Goal: Information Seeking & Learning: Check status

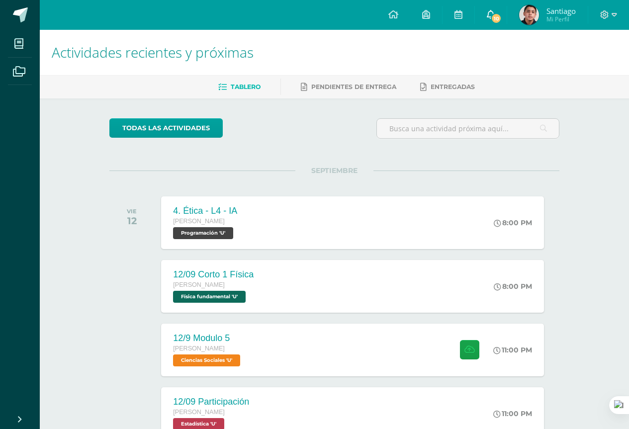
click at [485, 18] on link "10" at bounding box center [491, 15] width 32 height 30
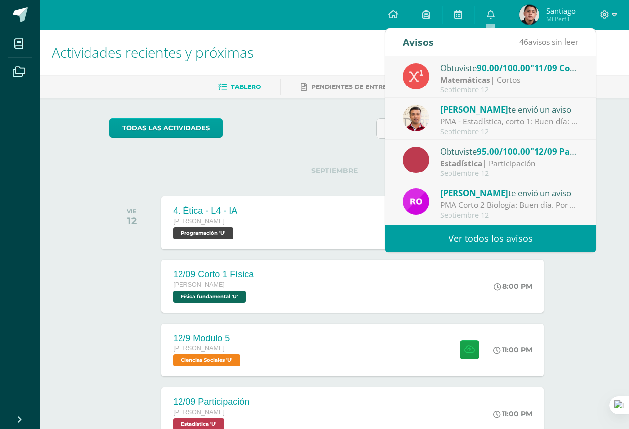
click at [487, 129] on div "Septiembre 12" at bounding box center [509, 132] width 138 height 8
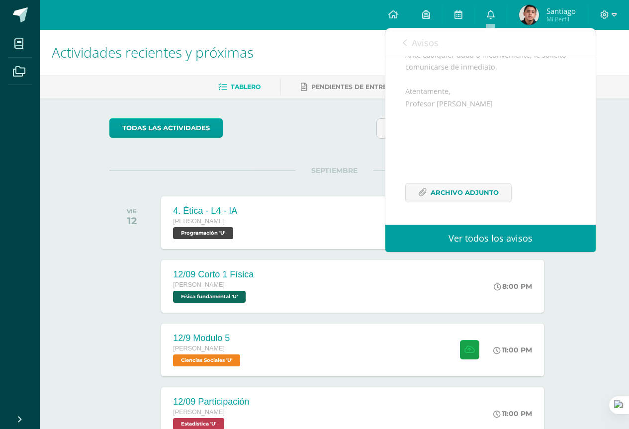
scroll to position [269, 0]
click at [420, 39] on span "Avisos" at bounding box center [425, 43] width 27 height 12
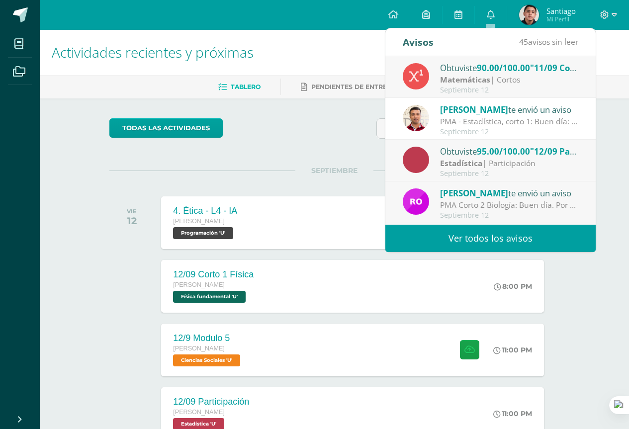
scroll to position [50, 0]
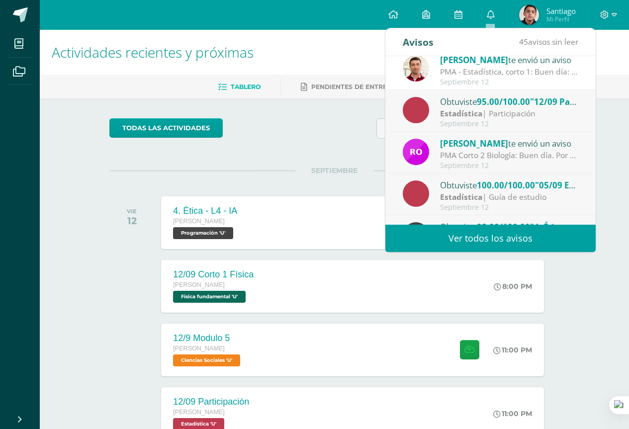
click at [520, 108] on div "Estadística | Participación" at bounding box center [509, 113] width 138 height 11
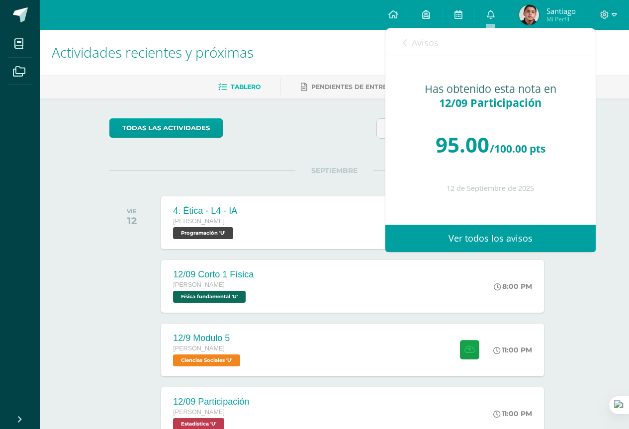
scroll to position [0, 0]
click at [411, 41] on link "Avisos" at bounding box center [421, 42] width 36 height 28
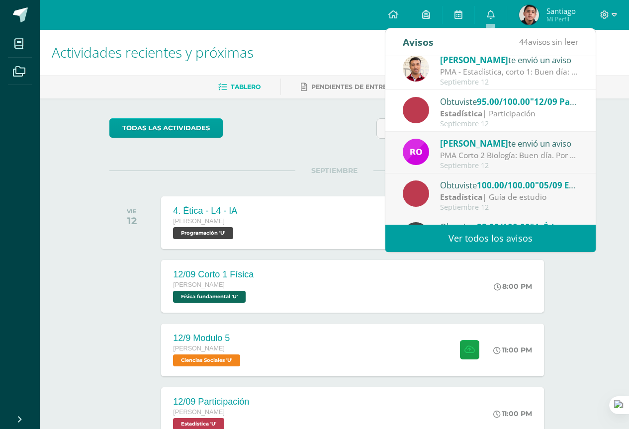
click at [464, 159] on div "PMA Corto 2 Biología: Buen día. Por este medio me comunico con usted para dar a…" at bounding box center [509, 155] width 138 height 11
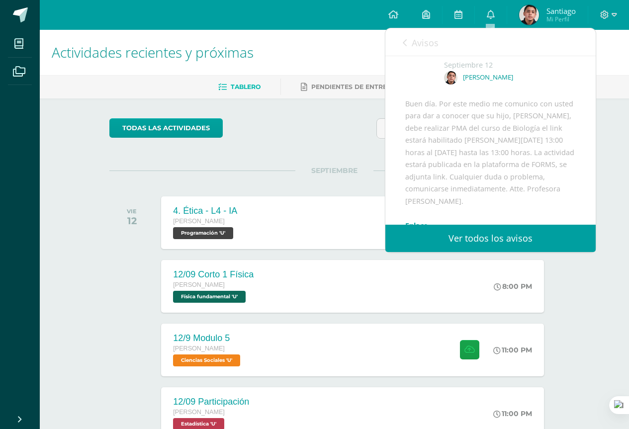
scroll to position [99, 0]
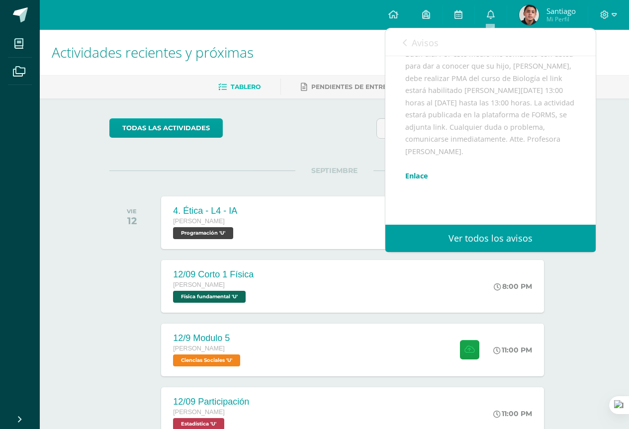
click at [416, 45] on span "Avisos" at bounding box center [425, 43] width 27 height 12
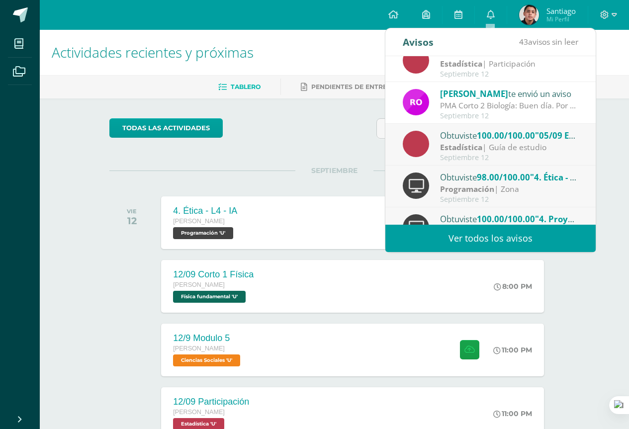
click at [468, 143] on strong "Estadística" at bounding box center [461, 147] width 42 height 11
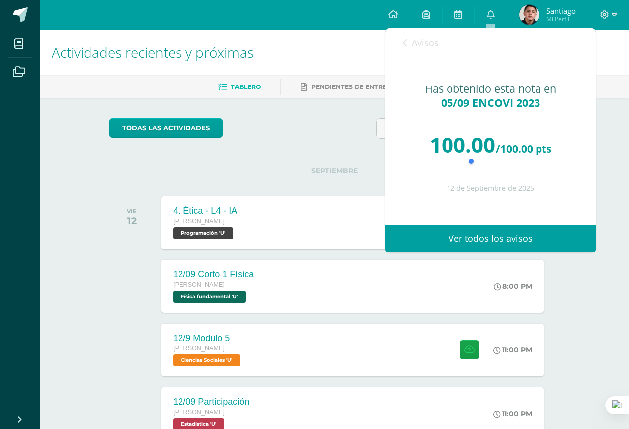
click at [414, 46] on span "Avisos" at bounding box center [425, 43] width 27 height 12
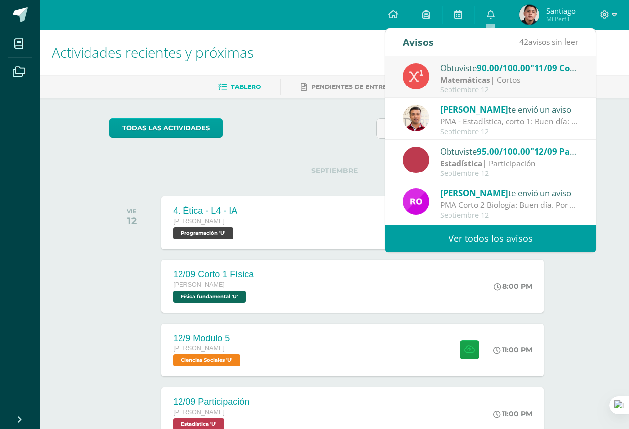
click at [477, 65] on div "Obtuviste 90.00/100.00 "11/09 Corto 1 Cálculo" en Matemáticas" at bounding box center [509, 67] width 138 height 13
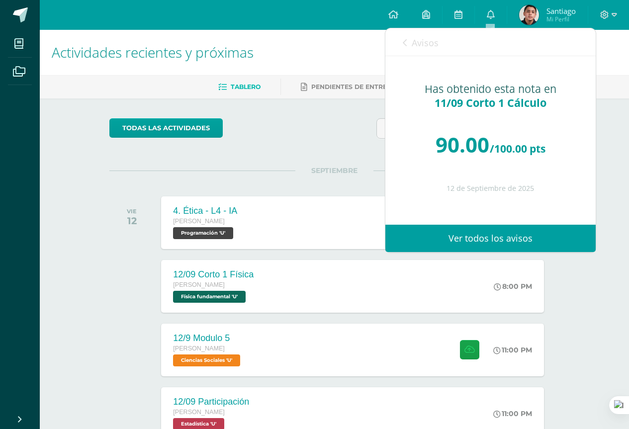
click at [311, 148] on div "todas las Actividades No tienes actividades Échale un vistazo a los demás perío…" at bounding box center [334, 363] width 490 height 531
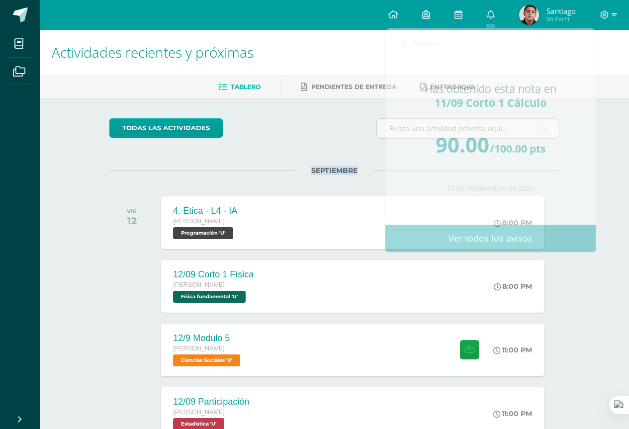
click at [310, 148] on div "todas las Actividades No tienes actividades Échale un vistazo a los demás perío…" at bounding box center [334, 363] width 490 height 531
